Goal: Task Accomplishment & Management: Complete application form

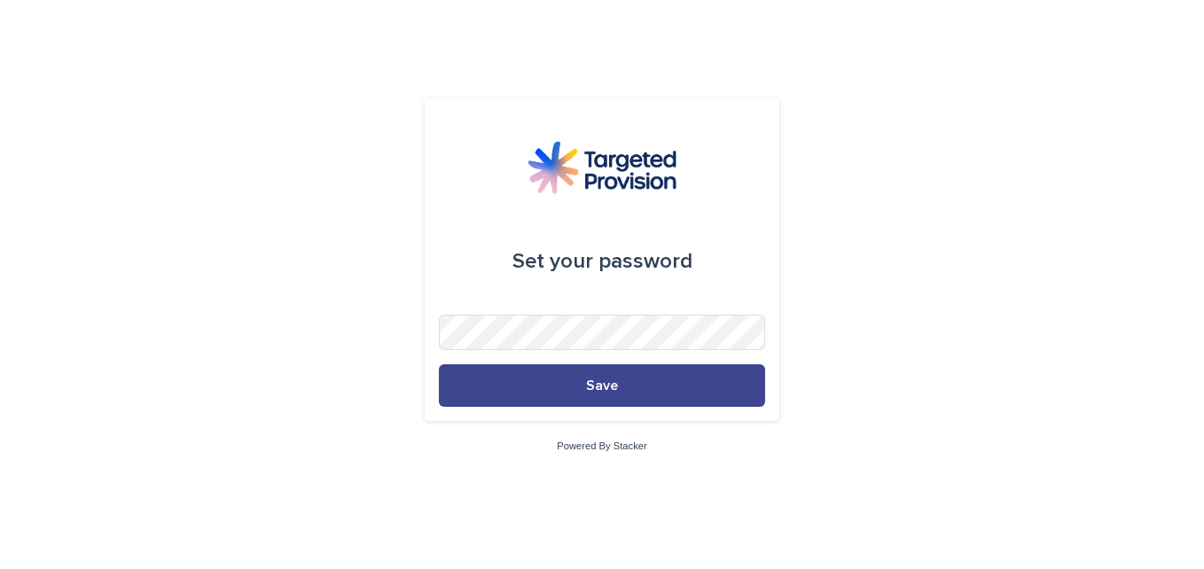
click at [605, 385] on span "Save" at bounding box center [602, 386] width 32 height 14
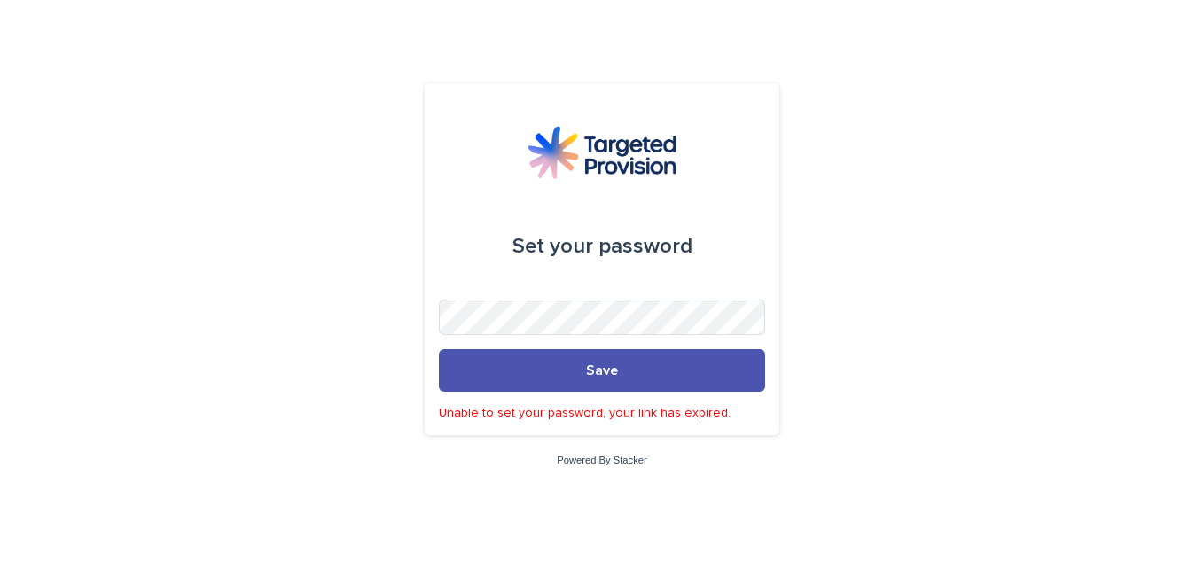
click at [583, 168] on img at bounding box center [601, 152] width 149 height 53
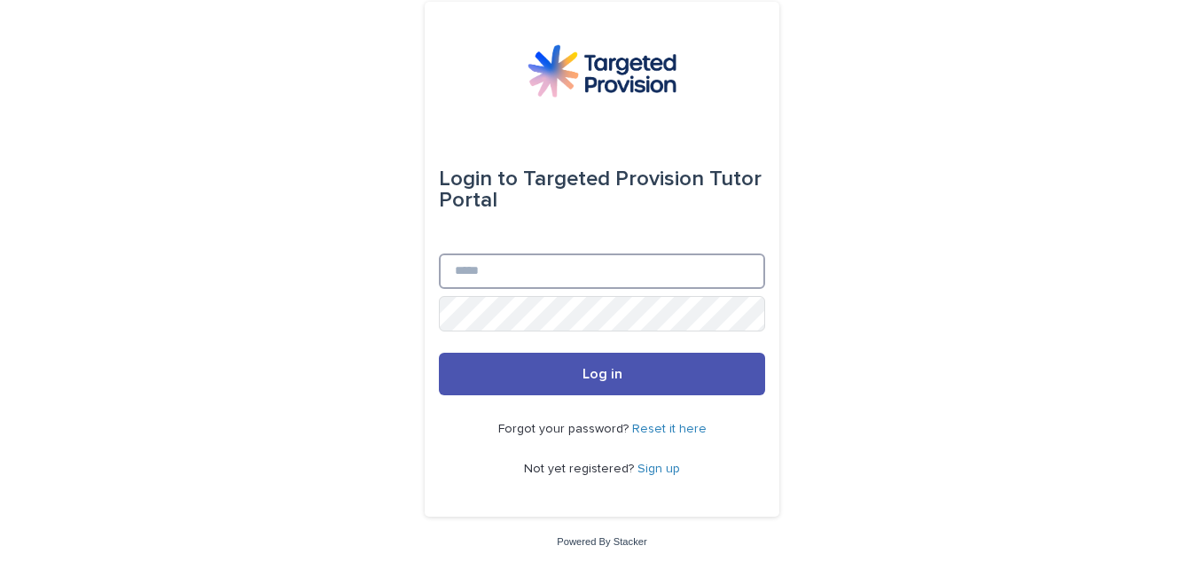
click at [485, 271] on input "Email" at bounding box center [602, 271] width 326 height 35
type input "**********"
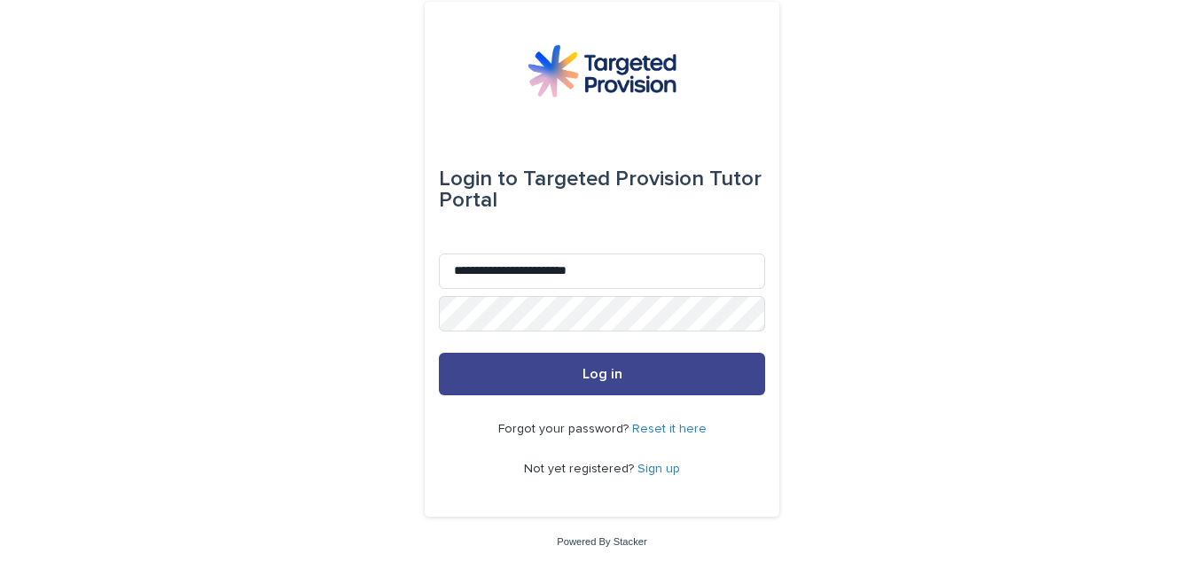
click at [600, 378] on span "Log in" at bounding box center [602, 374] width 40 height 14
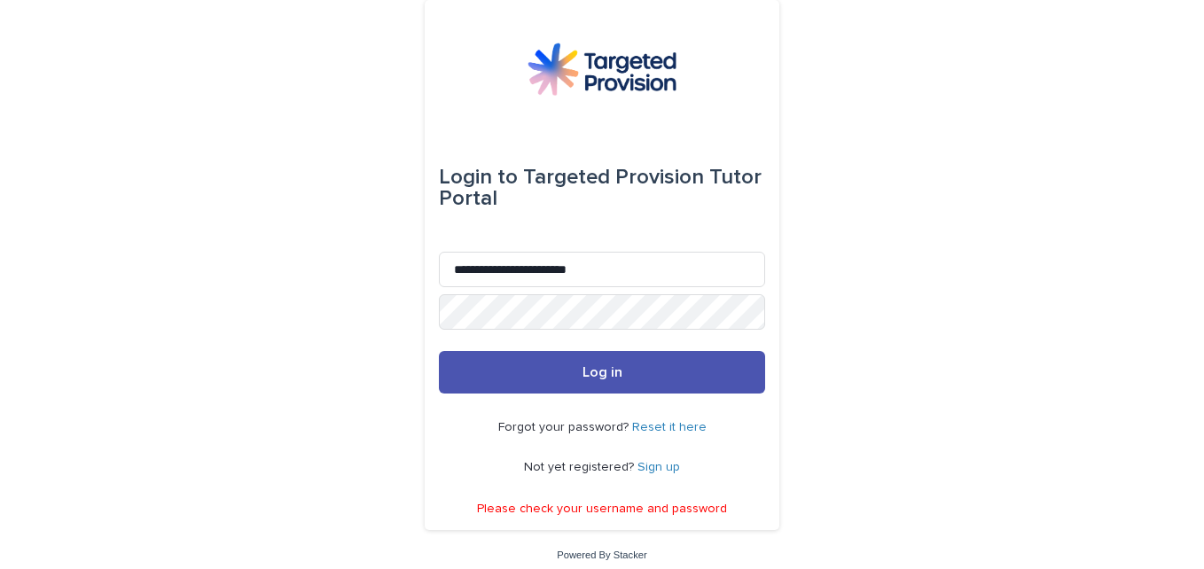
click at [667, 426] on link "Reset it here" at bounding box center [669, 427] width 74 height 12
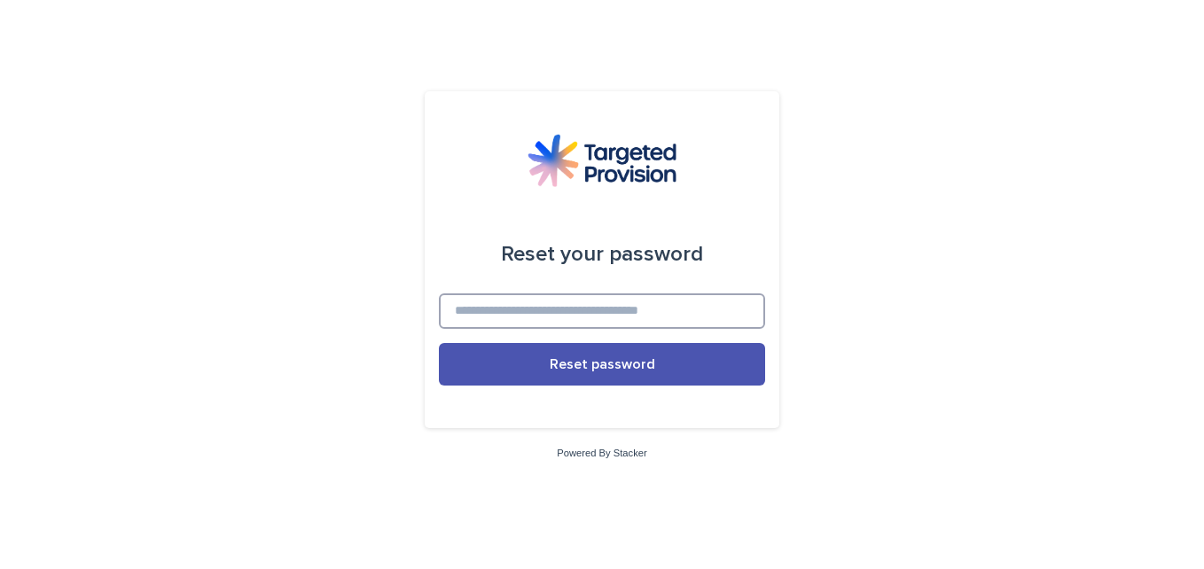
click at [626, 305] on input at bounding box center [602, 310] width 326 height 35
type input "**********"
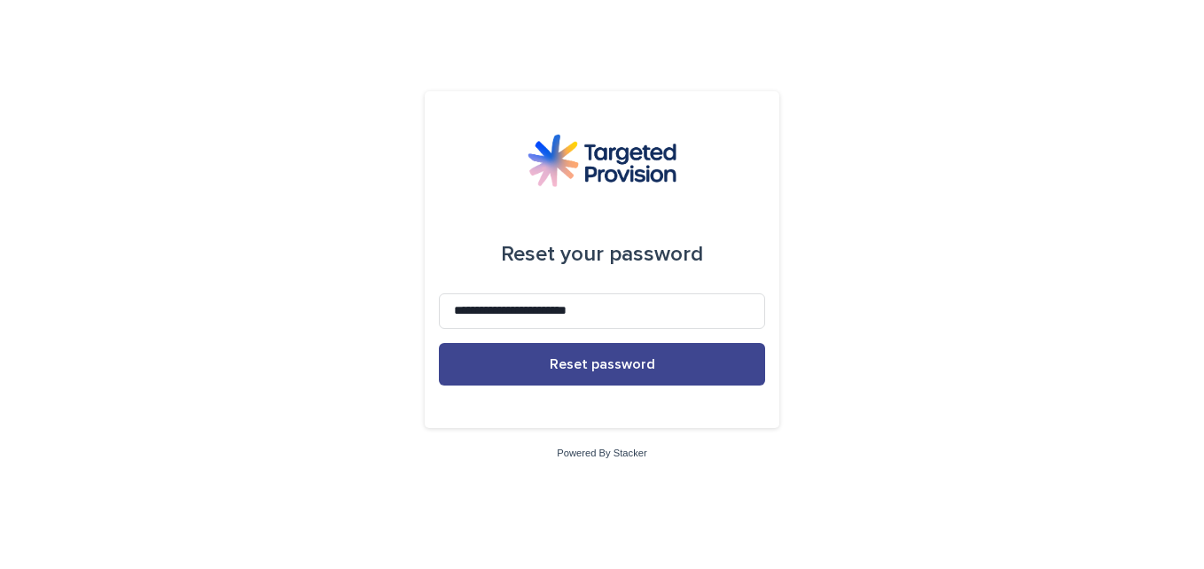
click at [609, 370] on span "Reset password" at bounding box center [602, 364] width 105 height 14
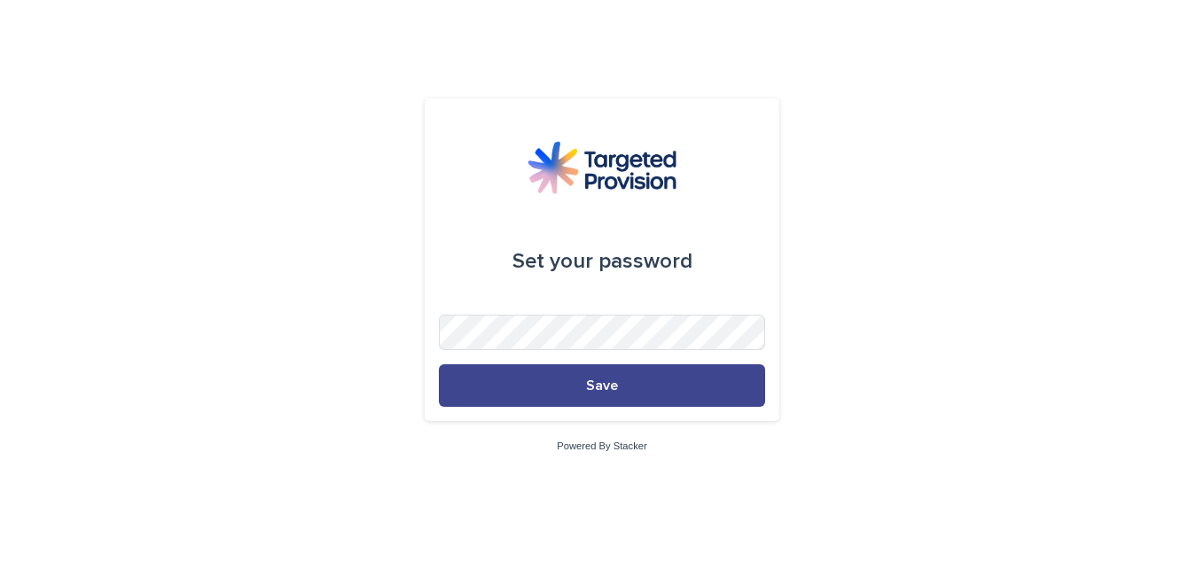
click at [660, 384] on button "Save" at bounding box center [602, 385] width 326 height 43
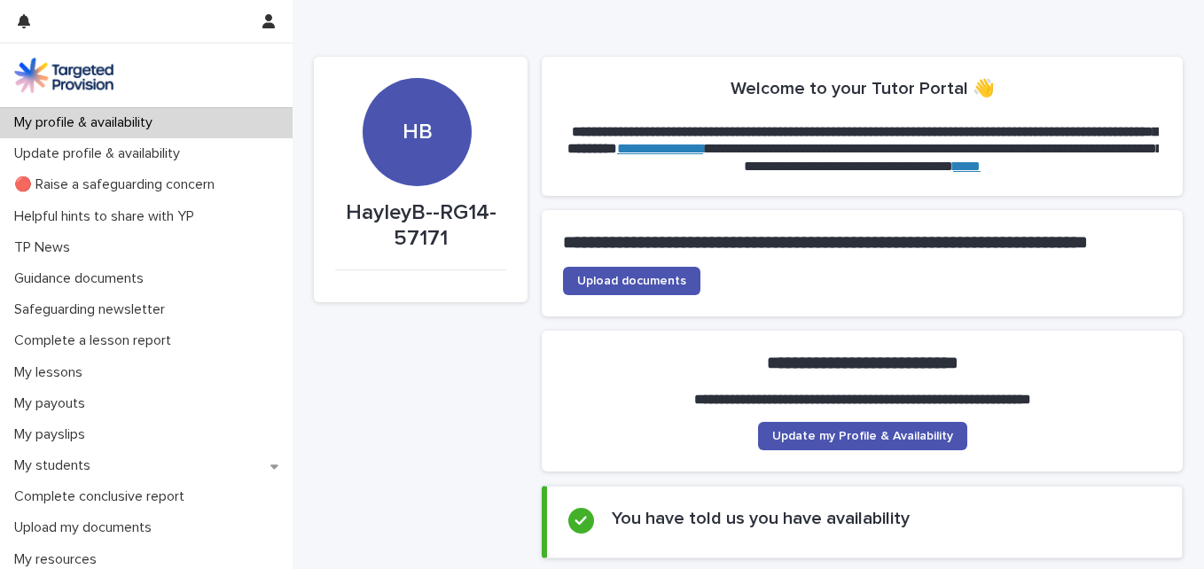
scroll to position [177, 0]
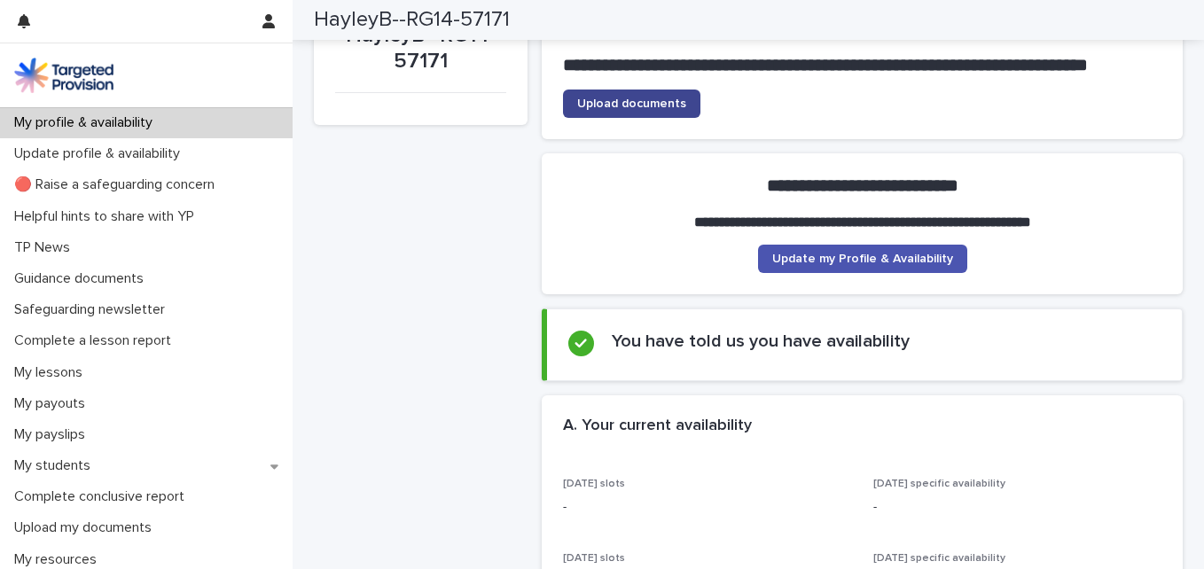
click at [630, 110] on span "Upload documents" at bounding box center [631, 104] width 109 height 12
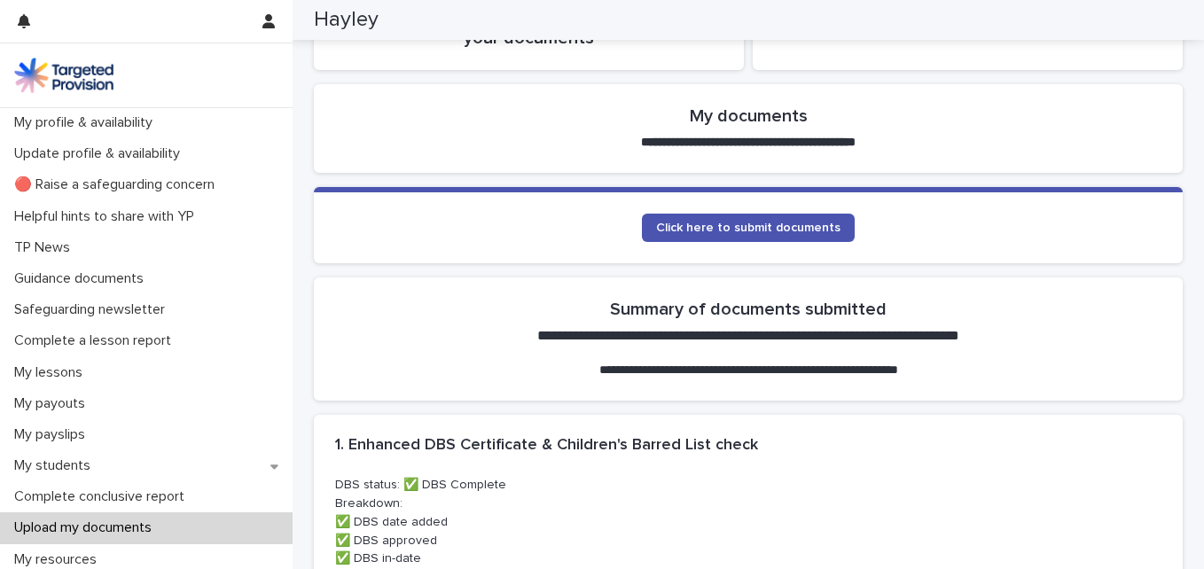
scroll to position [355, 0]
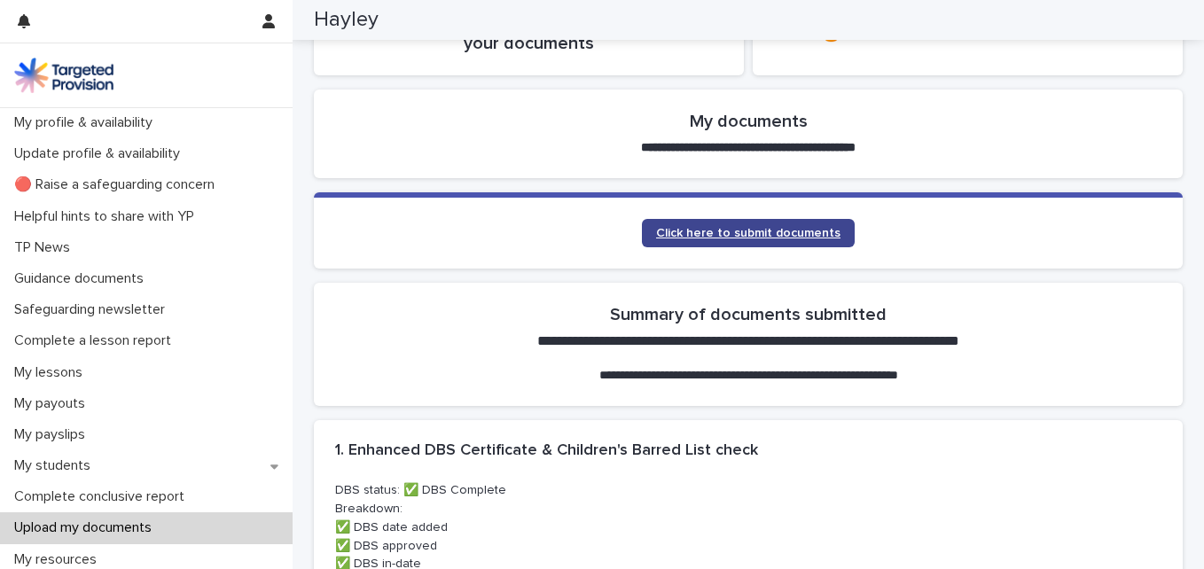
click at [769, 229] on span "Click here to submit documents" at bounding box center [748, 233] width 184 height 12
